Goal: Transaction & Acquisition: Book appointment/travel/reservation

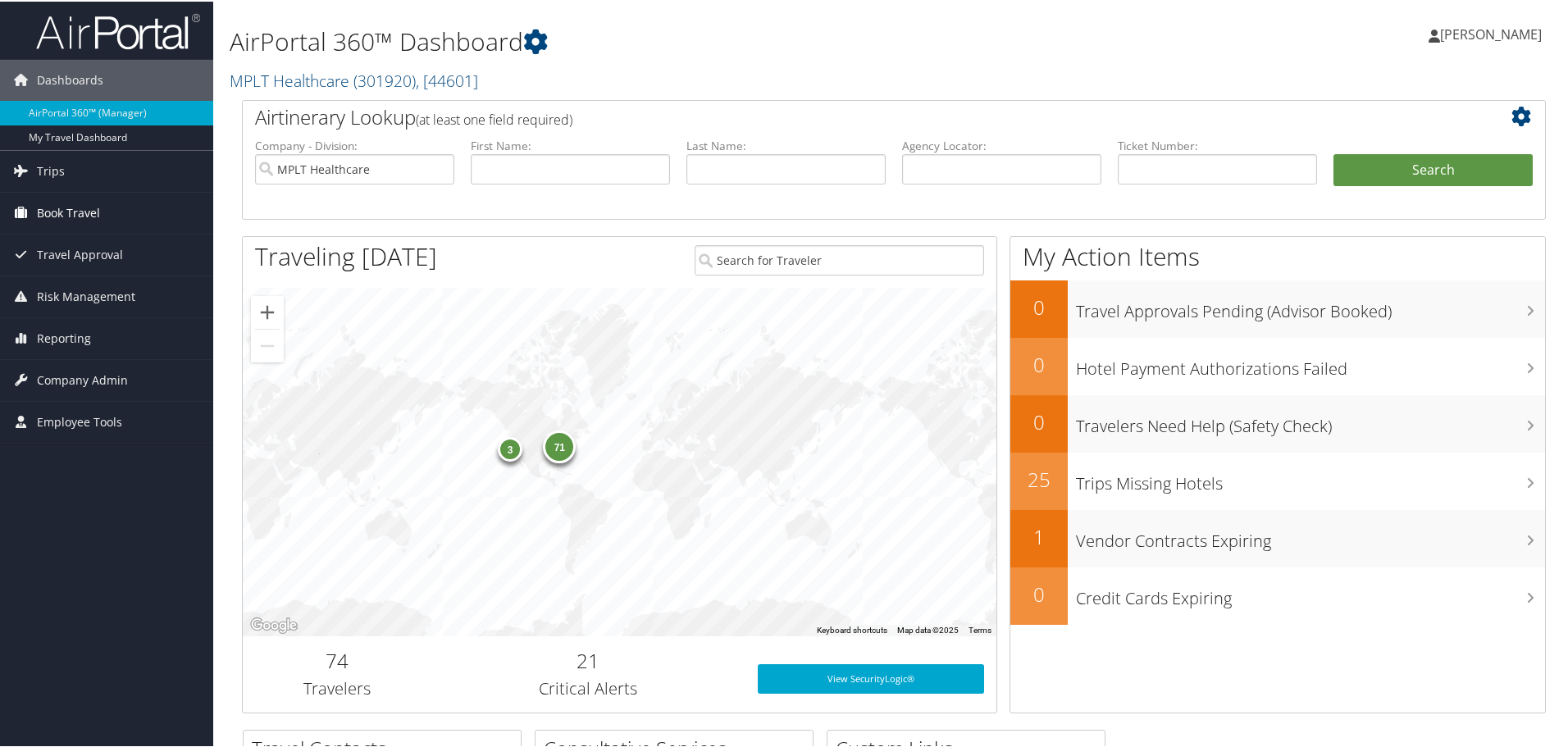
click at [99, 218] on span "Book Travel" at bounding box center [68, 211] width 63 height 41
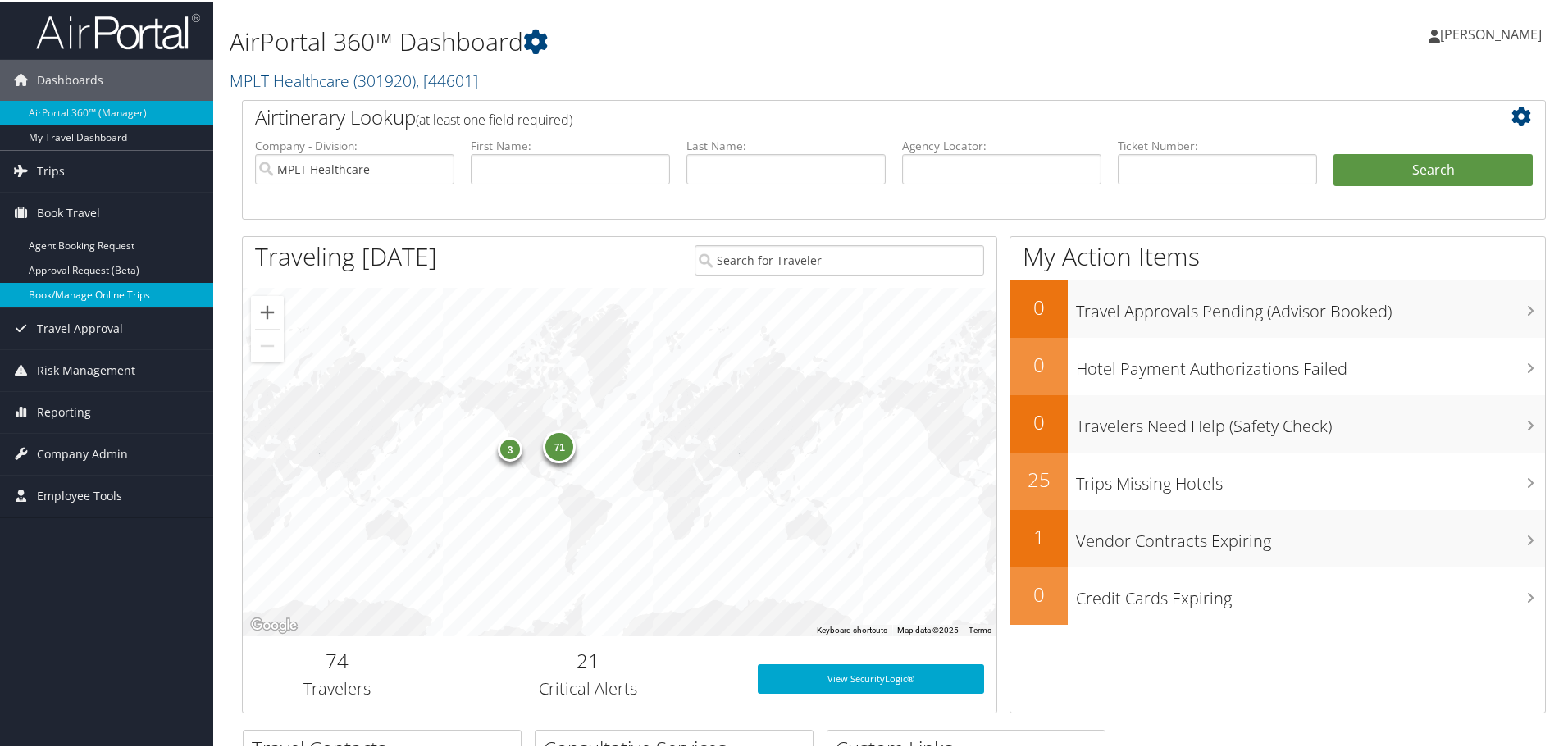
click at [146, 302] on link "Book/Manage Online Trips" at bounding box center [106, 293] width 213 height 25
